Goal: Information Seeking & Learning: Get advice/opinions

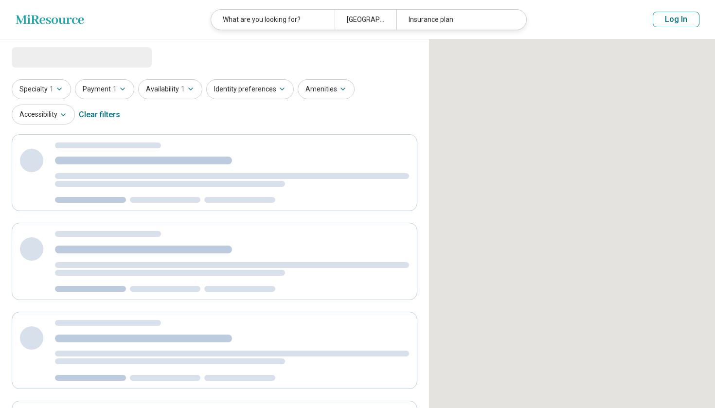
select select "***"
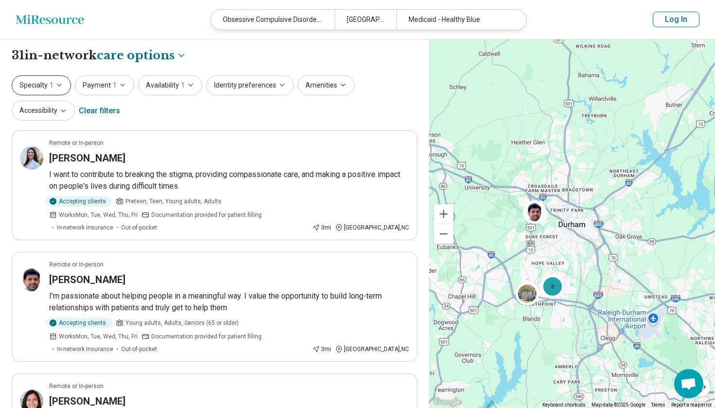
click at [50, 90] on span "1" at bounding box center [52, 85] width 4 height 10
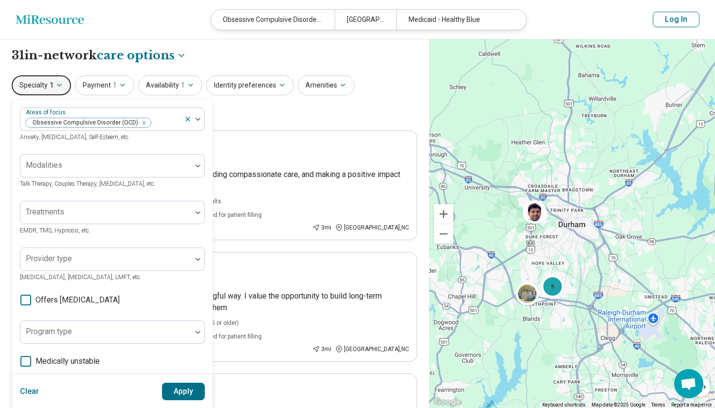
click at [313, 116] on div "Specialty 1 Areas of focus Obsessive Compulsive Disorder (OCD) Anxiety, Depress…" at bounding box center [215, 98] width 406 height 47
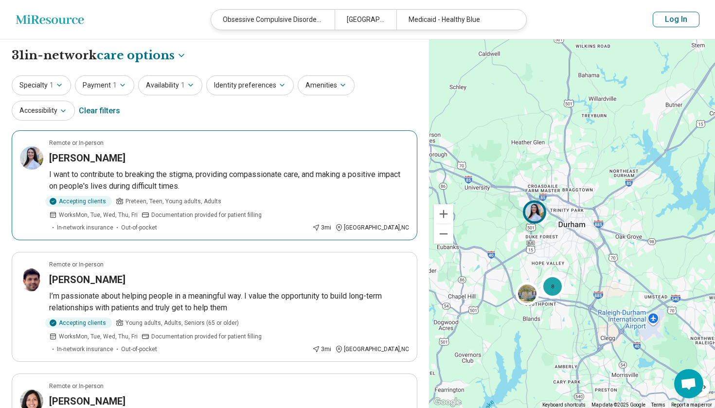
click at [67, 158] on h3 "Kiana Gizzi" at bounding box center [87, 158] width 76 height 14
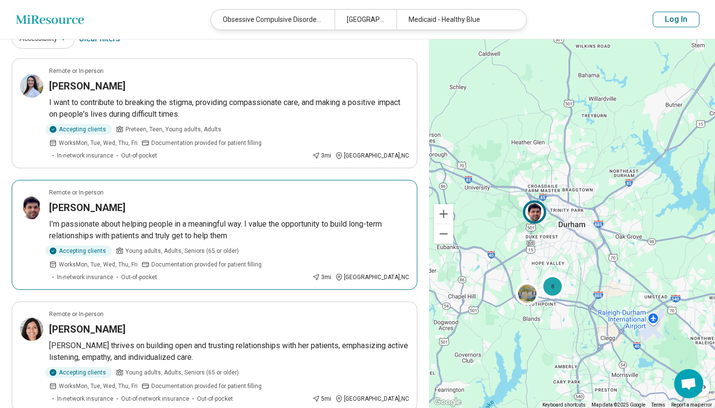
scroll to position [74, 0]
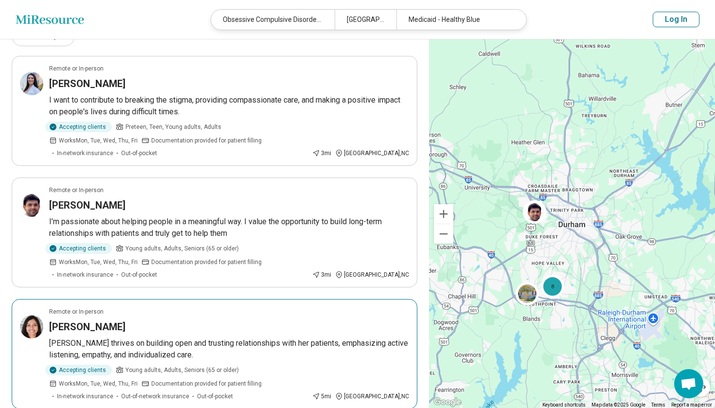
click at [104, 320] on h3 "[PERSON_NAME]" at bounding box center [87, 327] width 76 height 14
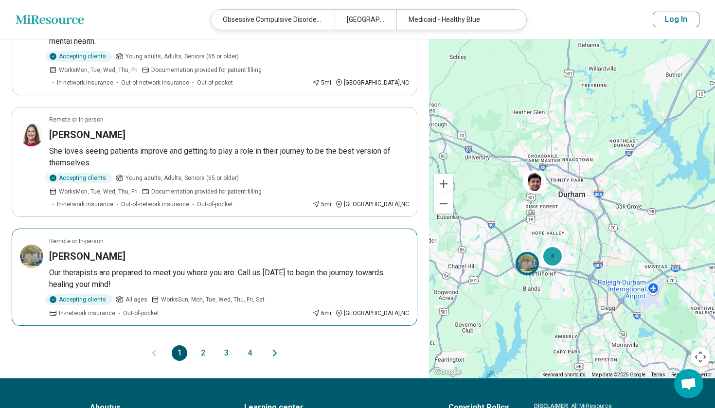
scroll to position [1015, 0]
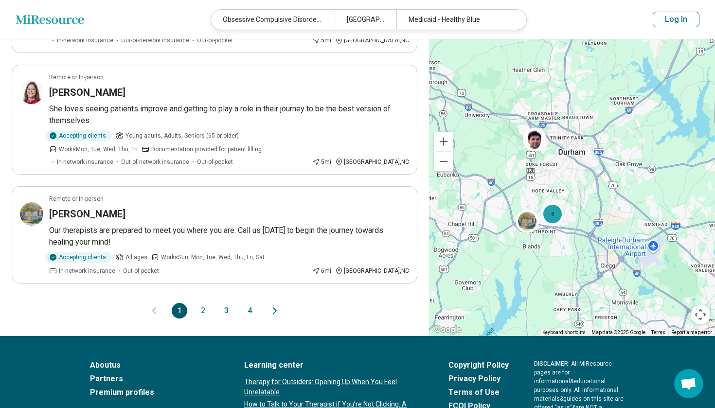
click at [205, 303] on button "2" at bounding box center [203, 311] width 16 height 16
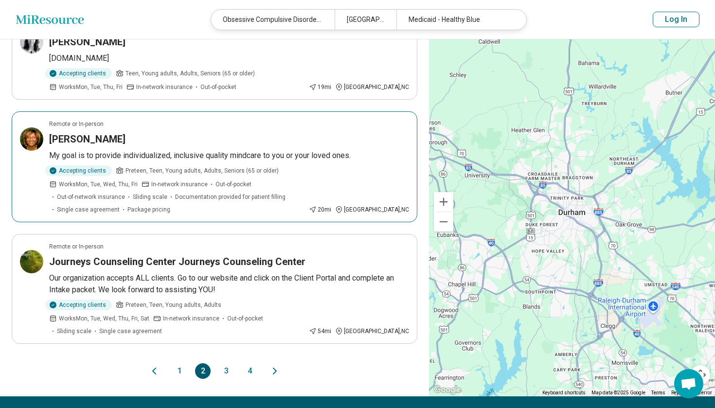
scroll to position [850, 0]
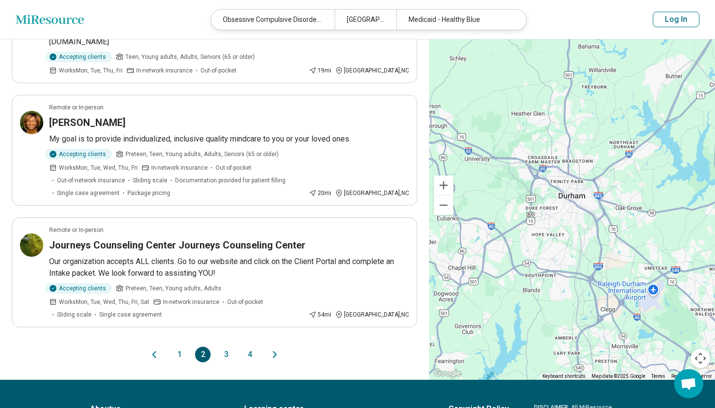
click at [228, 347] on button "3" at bounding box center [226, 355] width 16 height 16
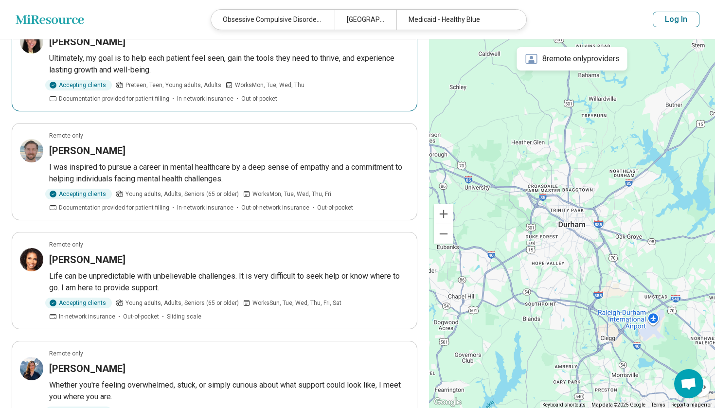
scroll to position [462, 0]
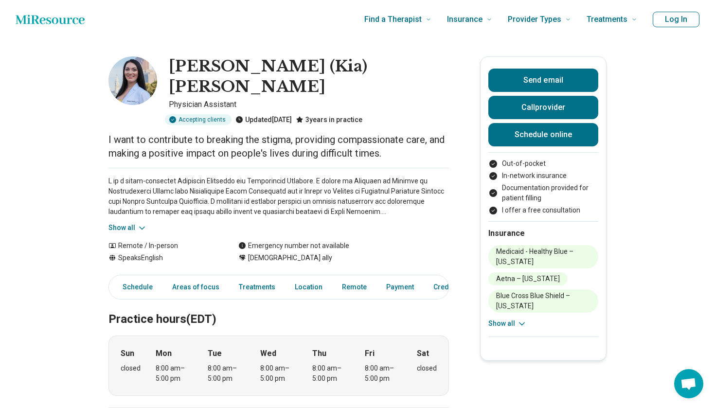
click at [134, 223] on button "Show all" at bounding box center [128, 228] width 38 height 10
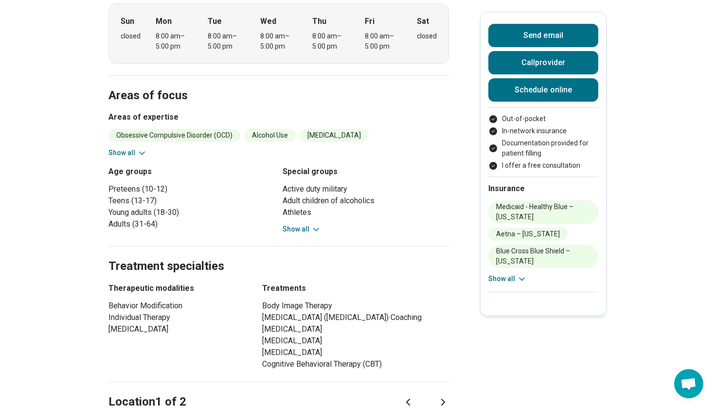
scroll to position [487, 0]
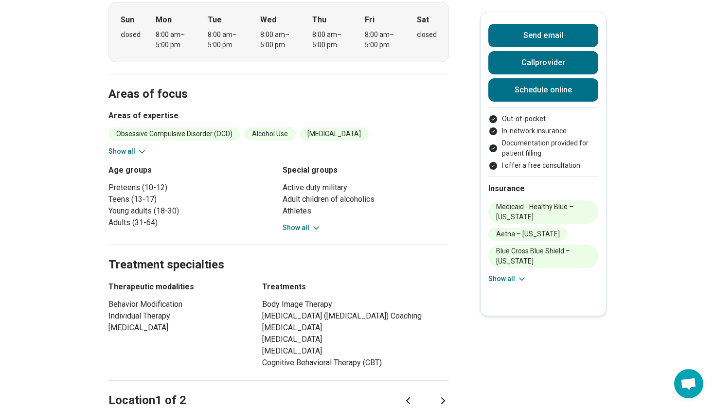
click at [372, 334] on li "[MEDICAL_DATA]" at bounding box center [355, 340] width 187 height 12
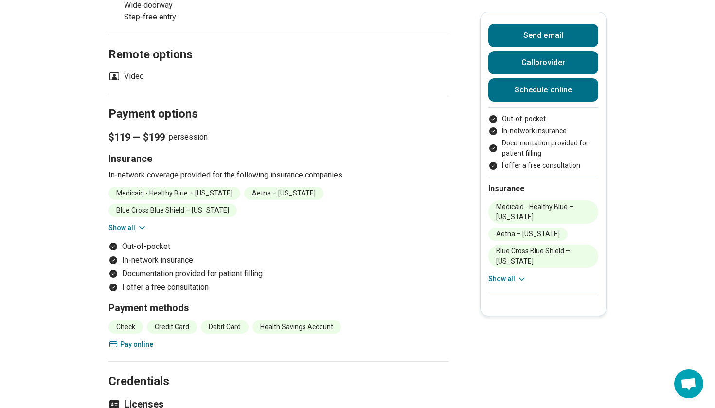
scroll to position [1296, 0]
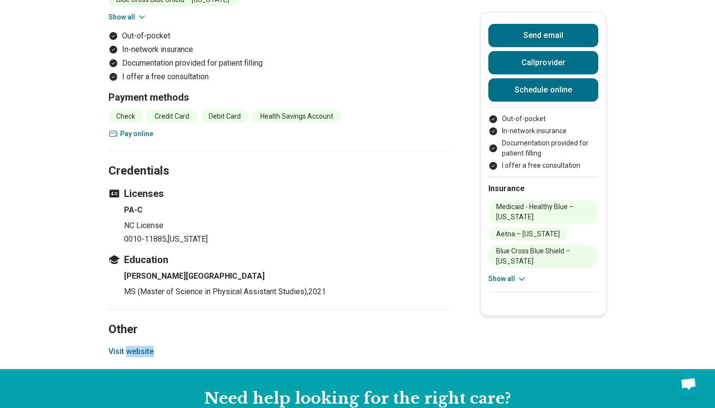
click at [128, 346] on button "Visit website" at bounding box center [131, 352] width 45 height 12
click at [139, 346] on button "Visit website" at bounding box center [131, 352] width 45 height 12
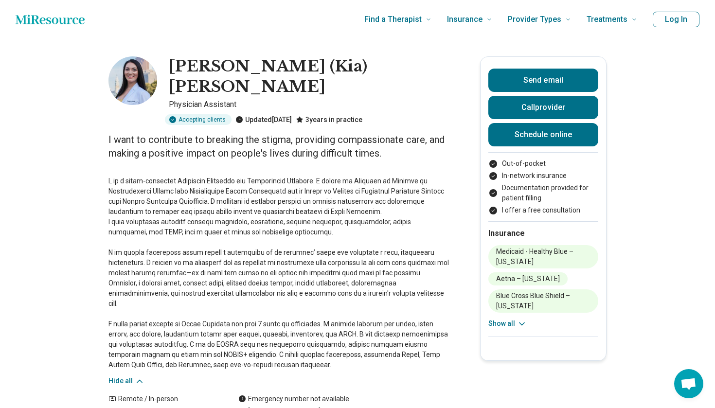
scroll to position [0, 0]
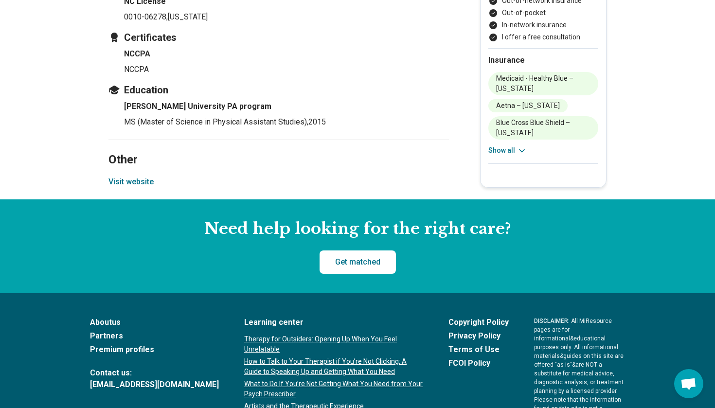
scroll to position [1413, 0]
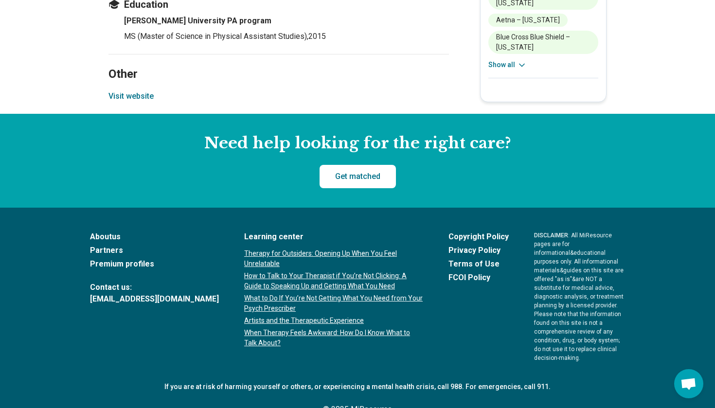
click at [138, 90] on button "Visit website" at bounding box center [131, 96] width 45 height 12
